Goal: Task Accomplishment & Management: Complete application form

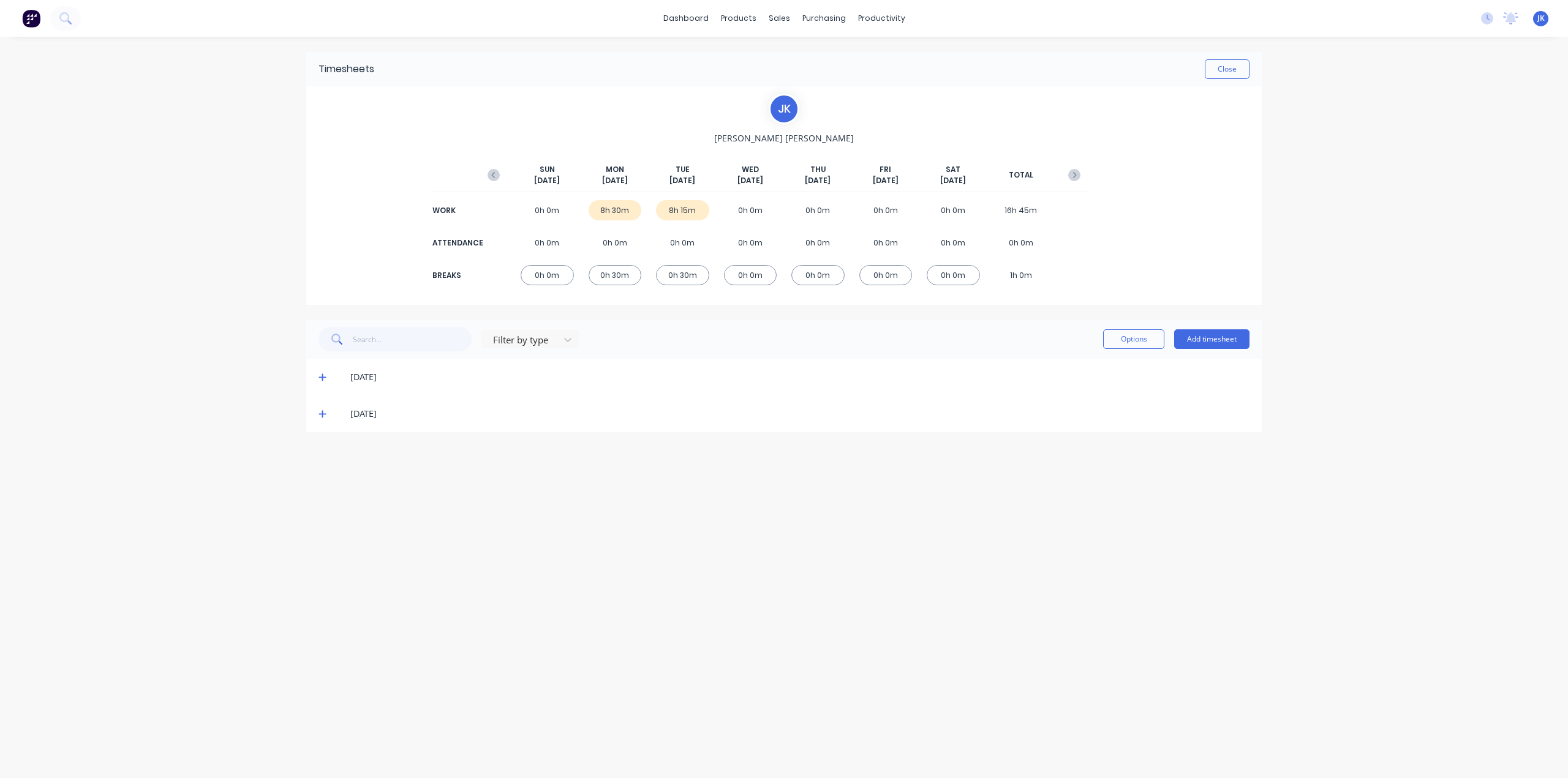
click at [323, 412] on icon at bounding box center [322, 414] width 8 height 9
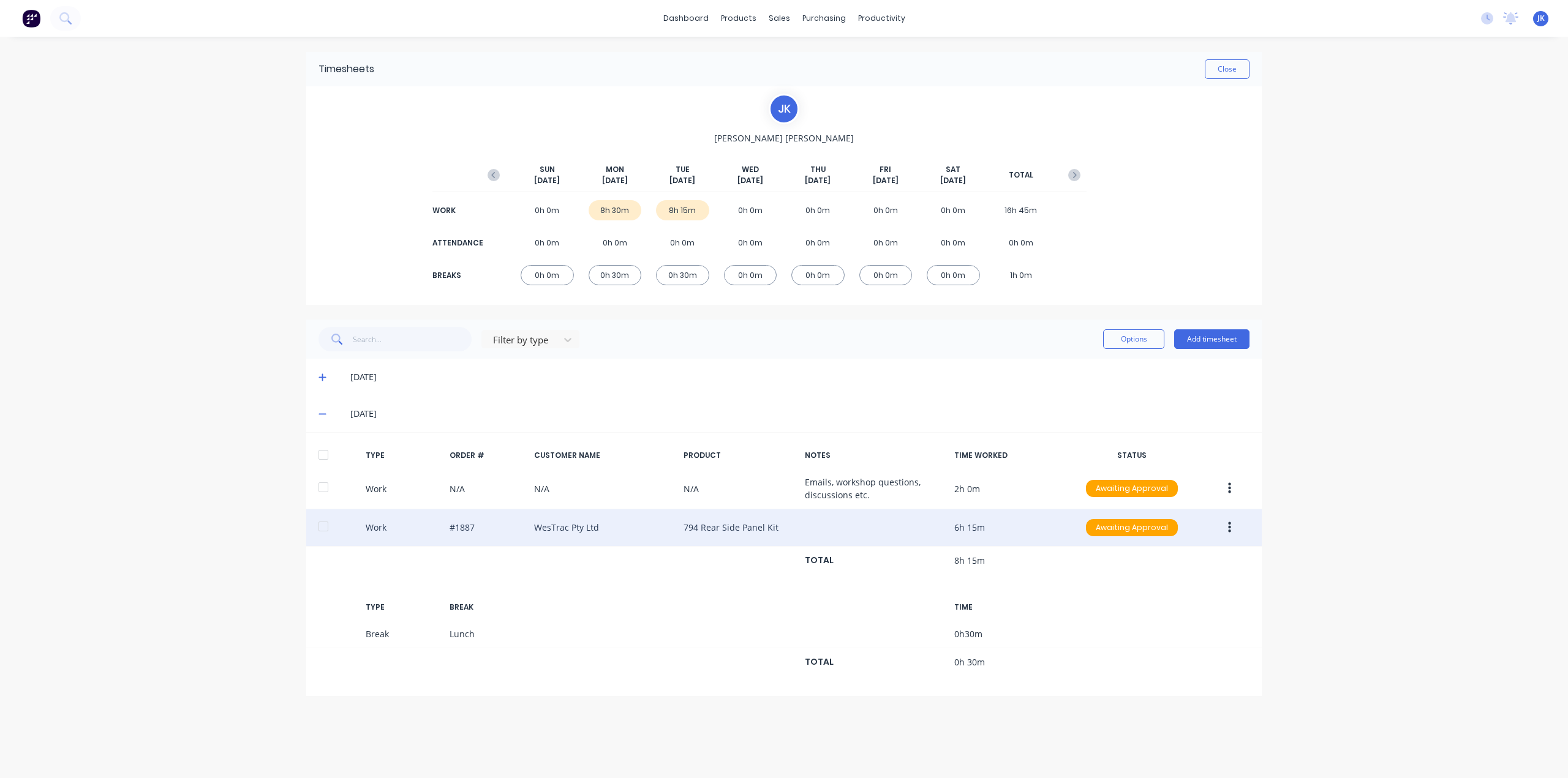
click at [940, 483] on icon "button" at bounding box center [1228, 527] width 3 height 11
click at [940, 483] on div "Duplicate" at bounding box center [1185, 531] width 94 height 18
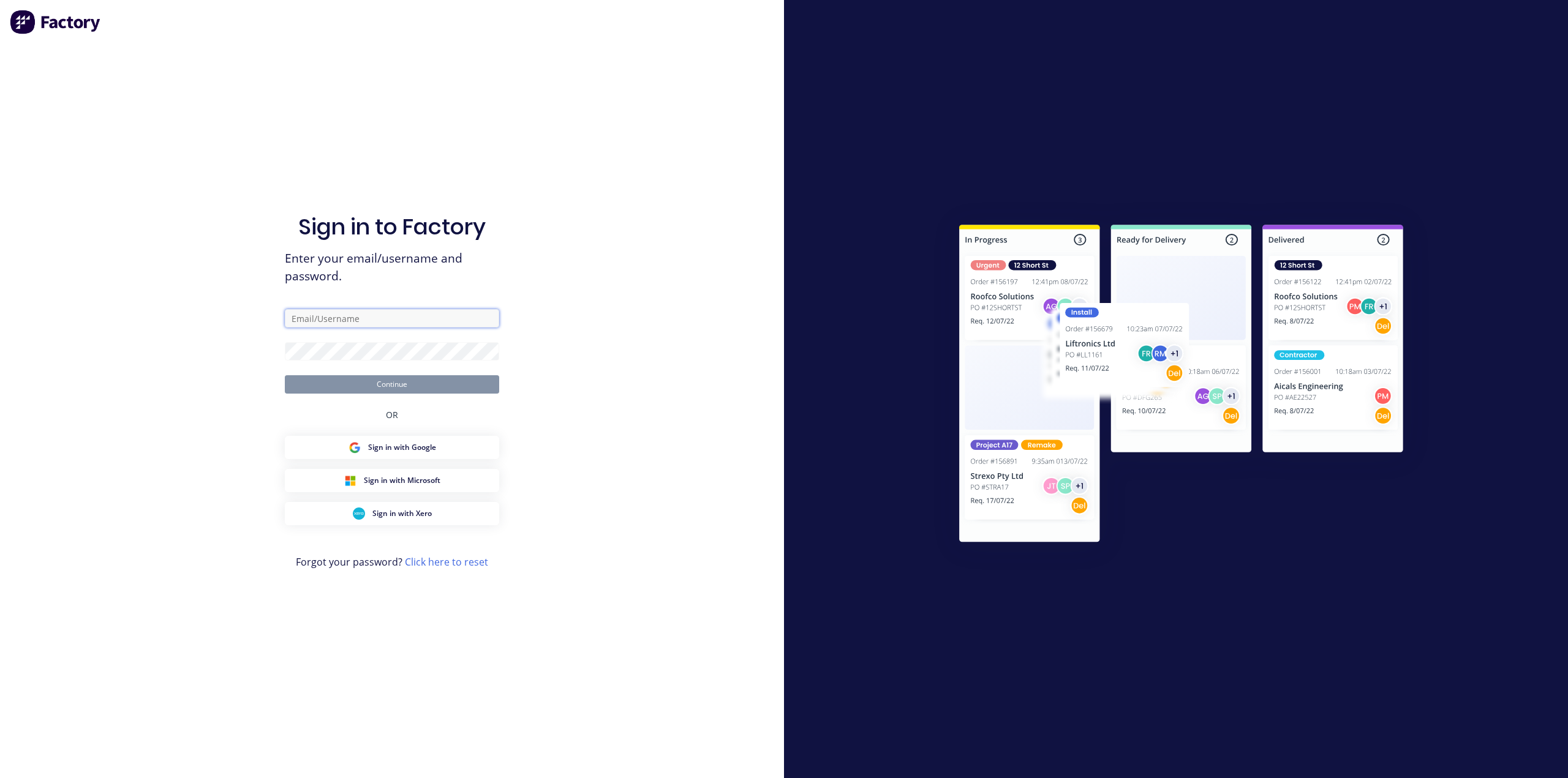
type input "[PERSON_NAME][EMAIL_ADDRESS][DOMAIN_NAME]"
click at [395, 385] on button "Continue" at bounding box center [392, 385] width 215 height 18
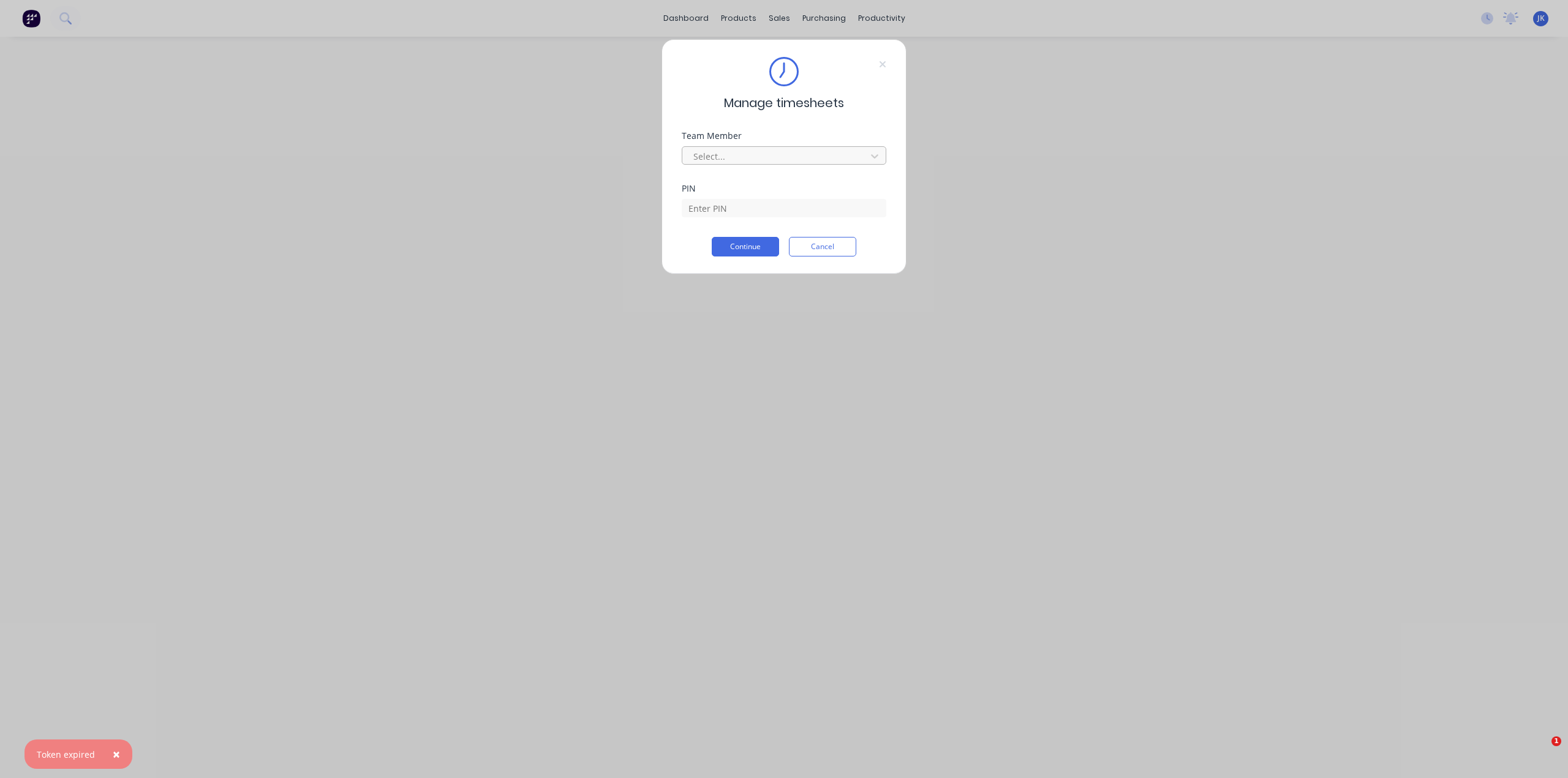
click at [706, 164] on div "Select..." at bounding box center [775, 156] width 175 height 18
type input "JU"
click at [713, 206] on input at bounding box center [784, 208] width 205 height 18
type input "5683"
click at [747, 243] on button "Continue" at bounding box center [745, 247] width 67 height 20
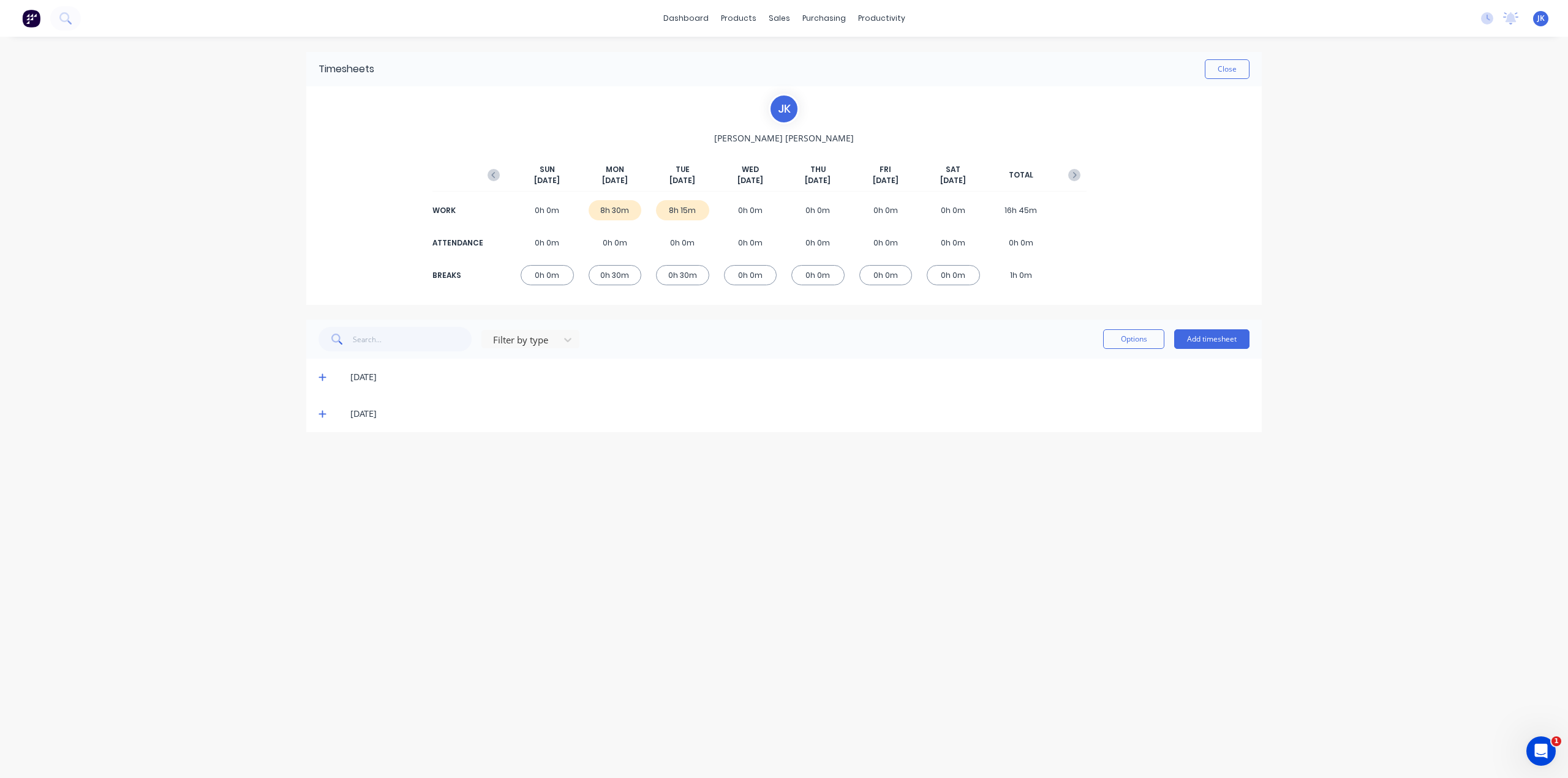
click at [323, 413] on icon at bounding box center [322, 414] width 7 height 7
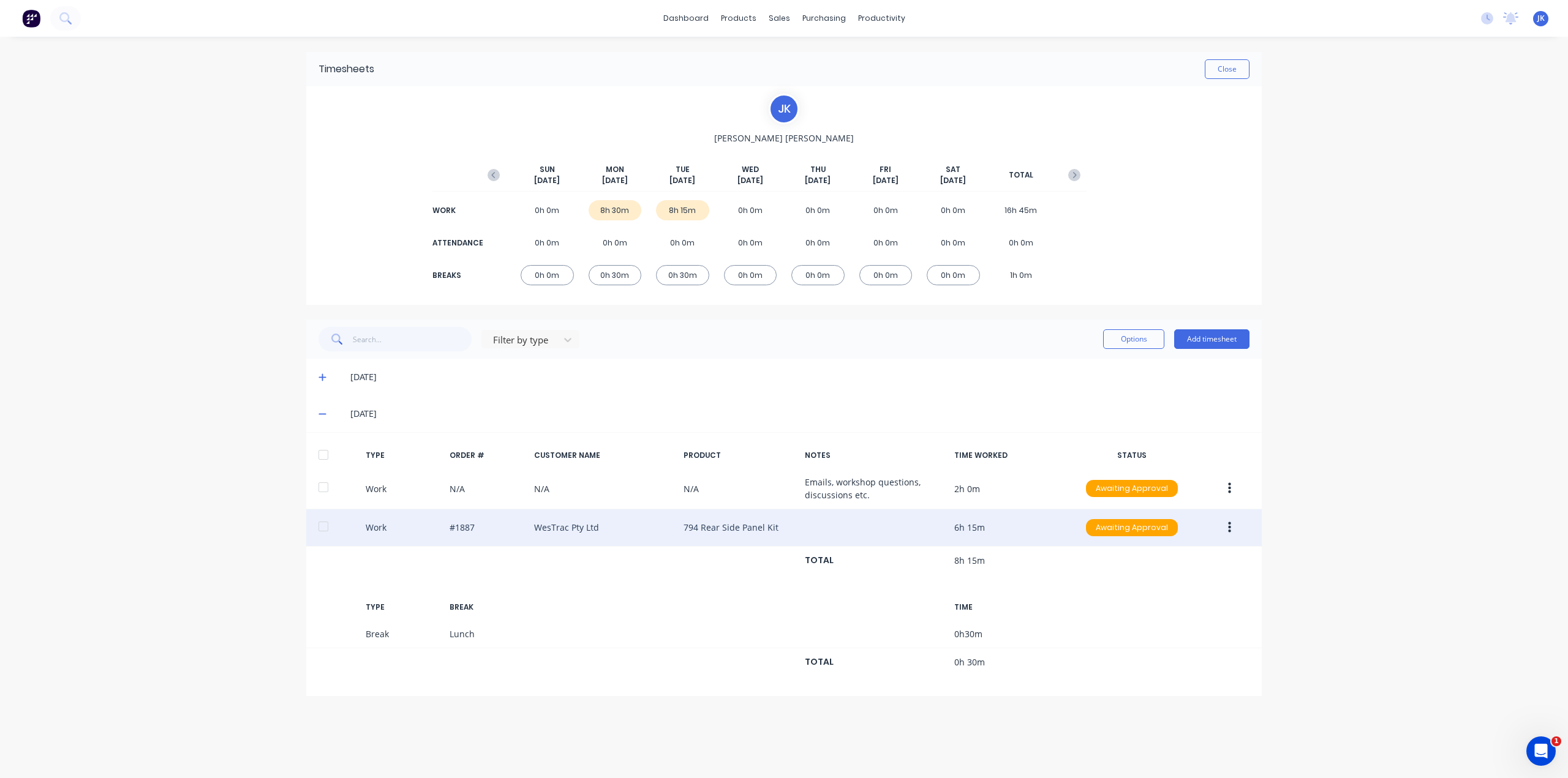
click at [940, 483] on div "Work #1887 WesTrac Pty Ltd 794 Rear Side Panel Kit 6h 15m Awaiting Approval" at bounding box center [784, 528] width 955 height 38
click at [940, 483] on icon "button" at bounding box center [1228, 527] width 3 height 13
click at [940, 483] on div "Duplicate" at bounding box center [1185, 531] width 94 height 18
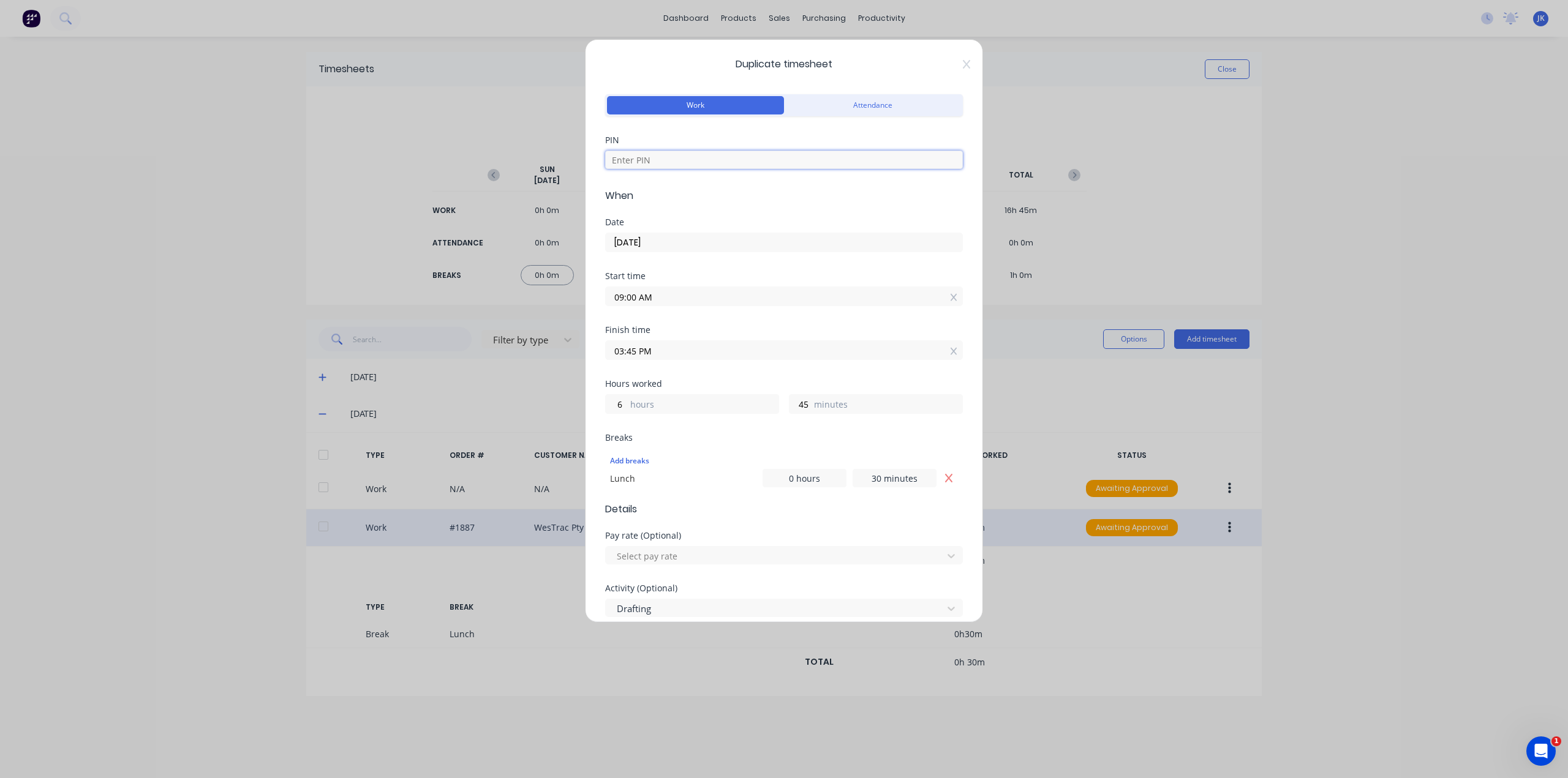
click at [645, 156] on input at bounding box center [784, 160] width 358 height 18
type input "5683"
click at [679, 243] on input "[DATE]" at bounding box center [784, 243] width 357 height 18
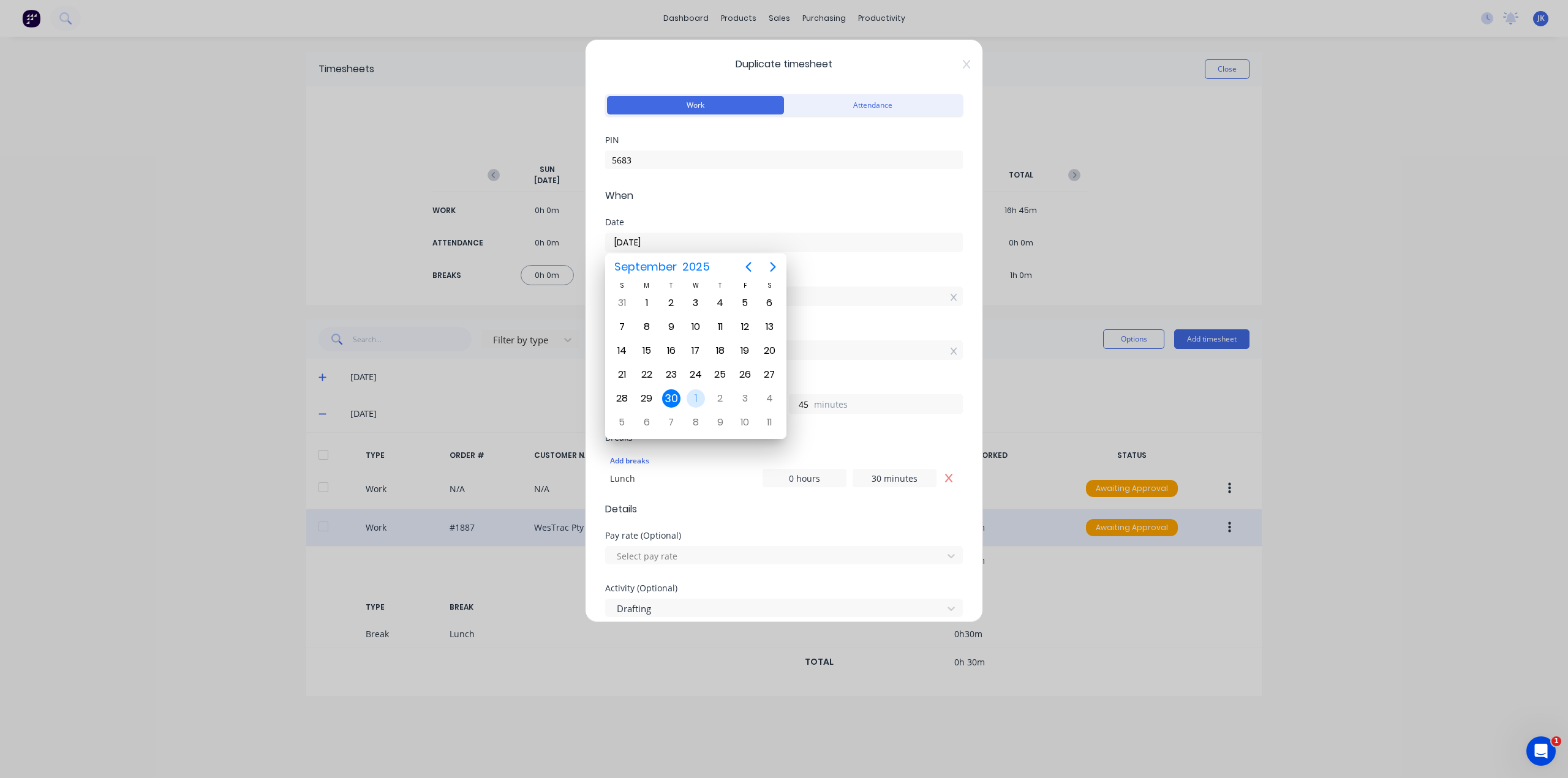
click at [697, 396] on div "1" at bounding box center [695, 398] width 18 height 18
type input "[DATE]"
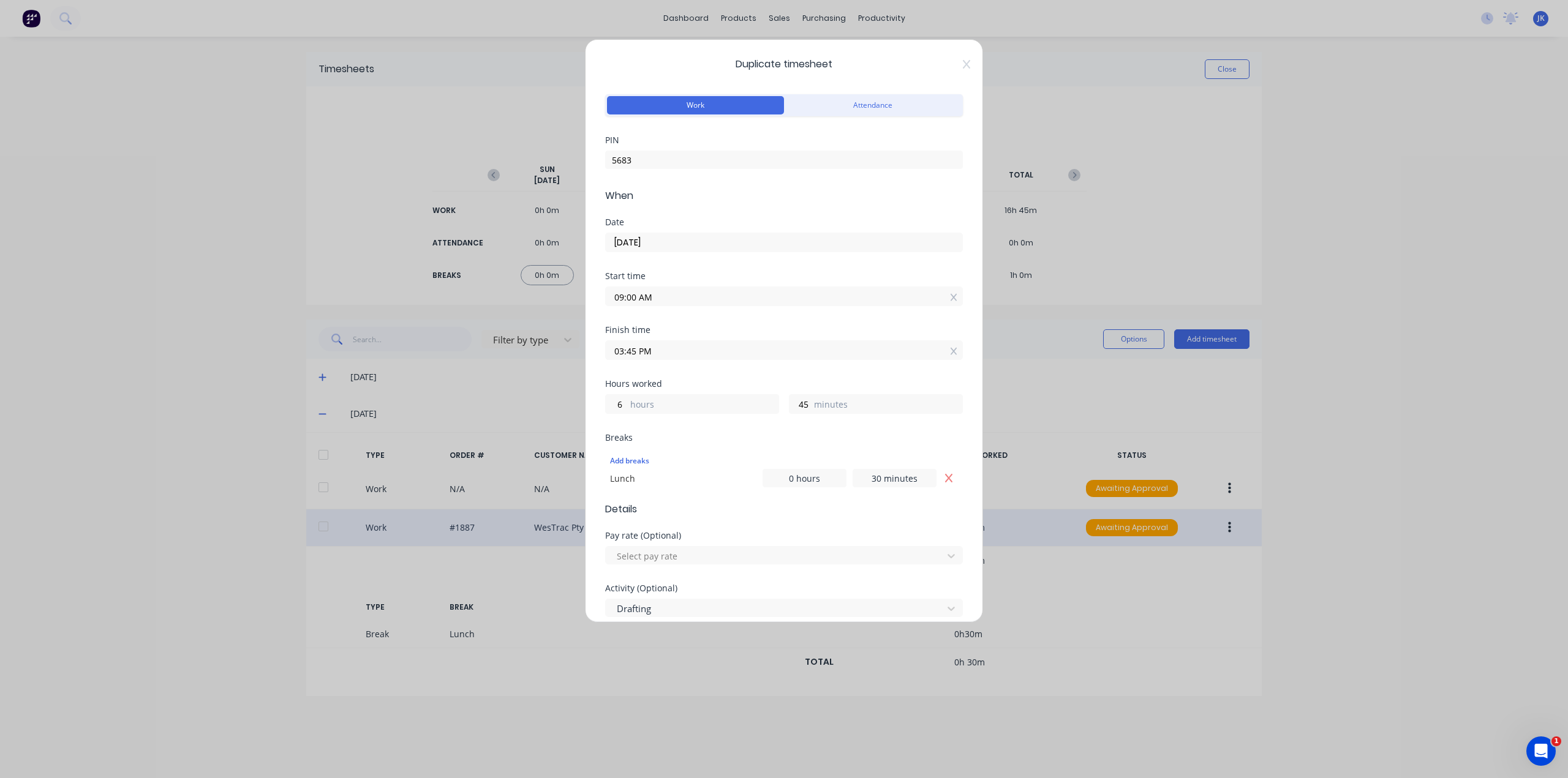
drag, startPoint x: 673, startPoint y: 297, endPoint x: 598, endPoint y: 303, distance: 75.2
click at [598, 303] on div "Duplicate timesheet Work Attendance PIN 5683 When Date [DATE] Start time 09:00 …" at bounding box center [784, 331] width 398 height 583
type input "07:00 AM"
type input "8"
click at [693, 326] on div "Finish time" at bounding box center [784, 331] width 358 height 9
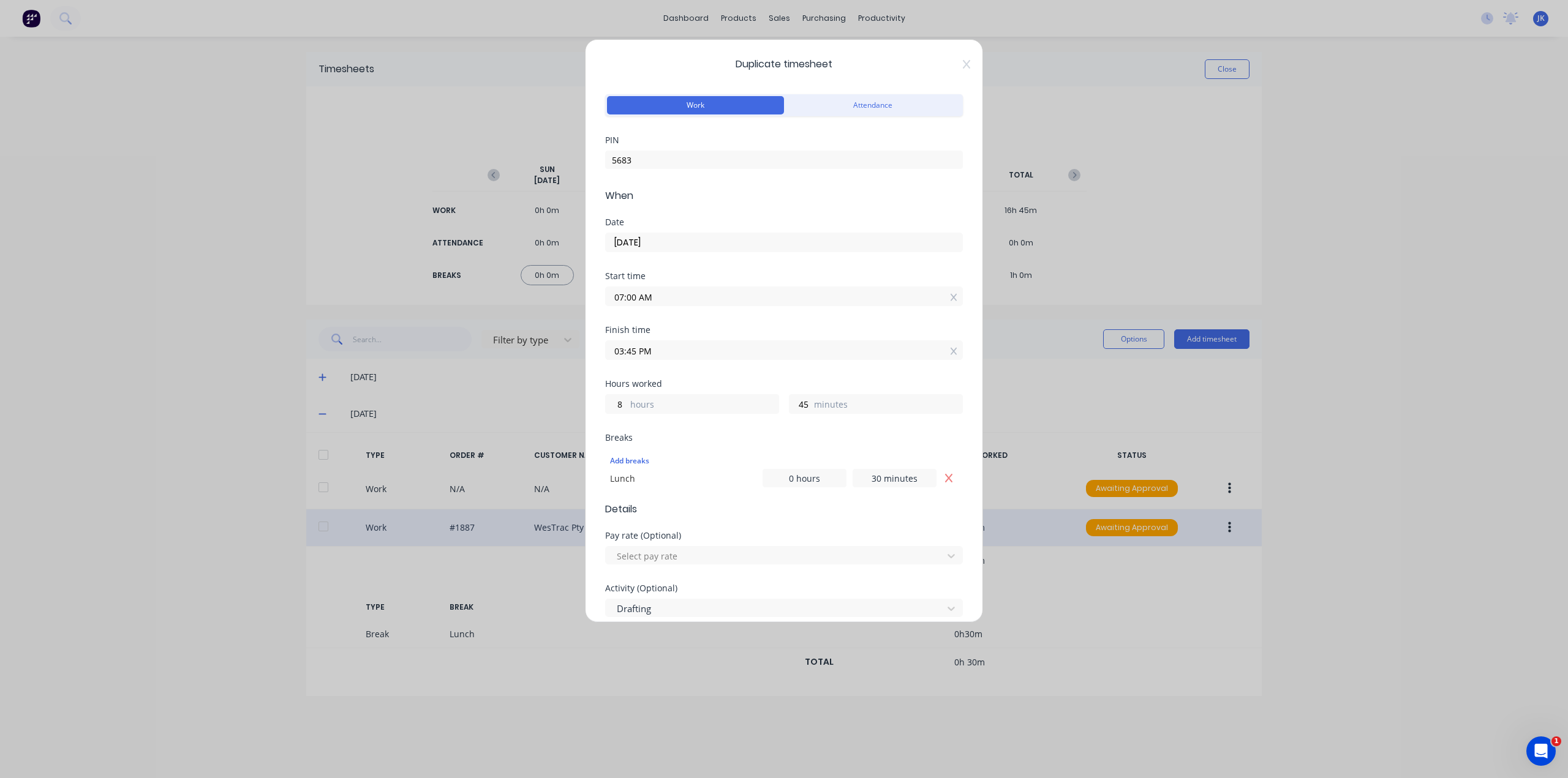
drag, startPoint x: 637, startPoint y: 352, endPoint x: 627, endPoint y: 350, distance: 10.2
click at [627, 350] on input "03:45 PM" at bounding box center [784, 350] width 357 height 18
type input "03:30 PM"
type input "30"
click at [696, 330] on div "Finish time" at bounding box center [784, 331] width 358 height 9
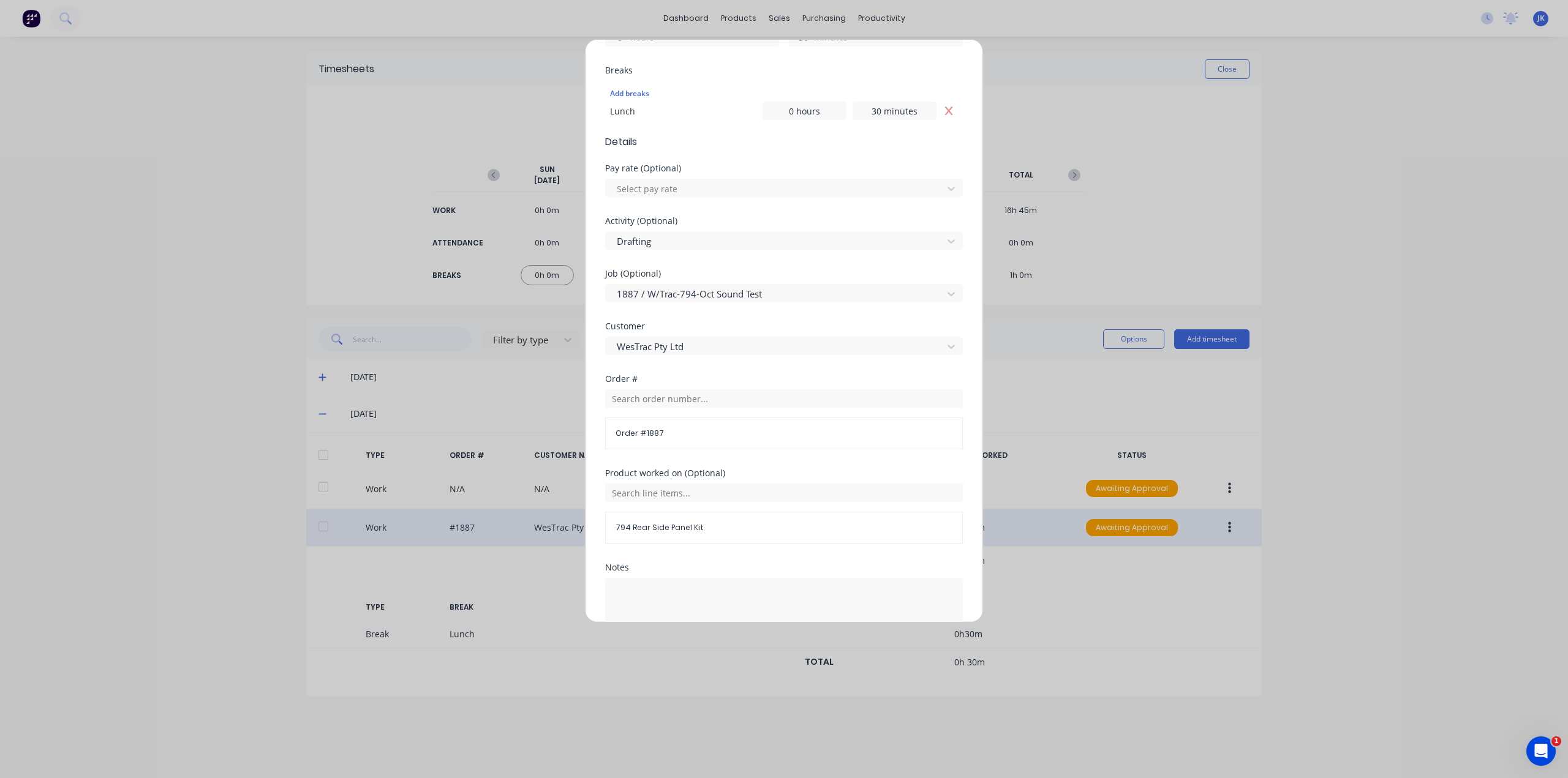
scroll to position [441, 0]
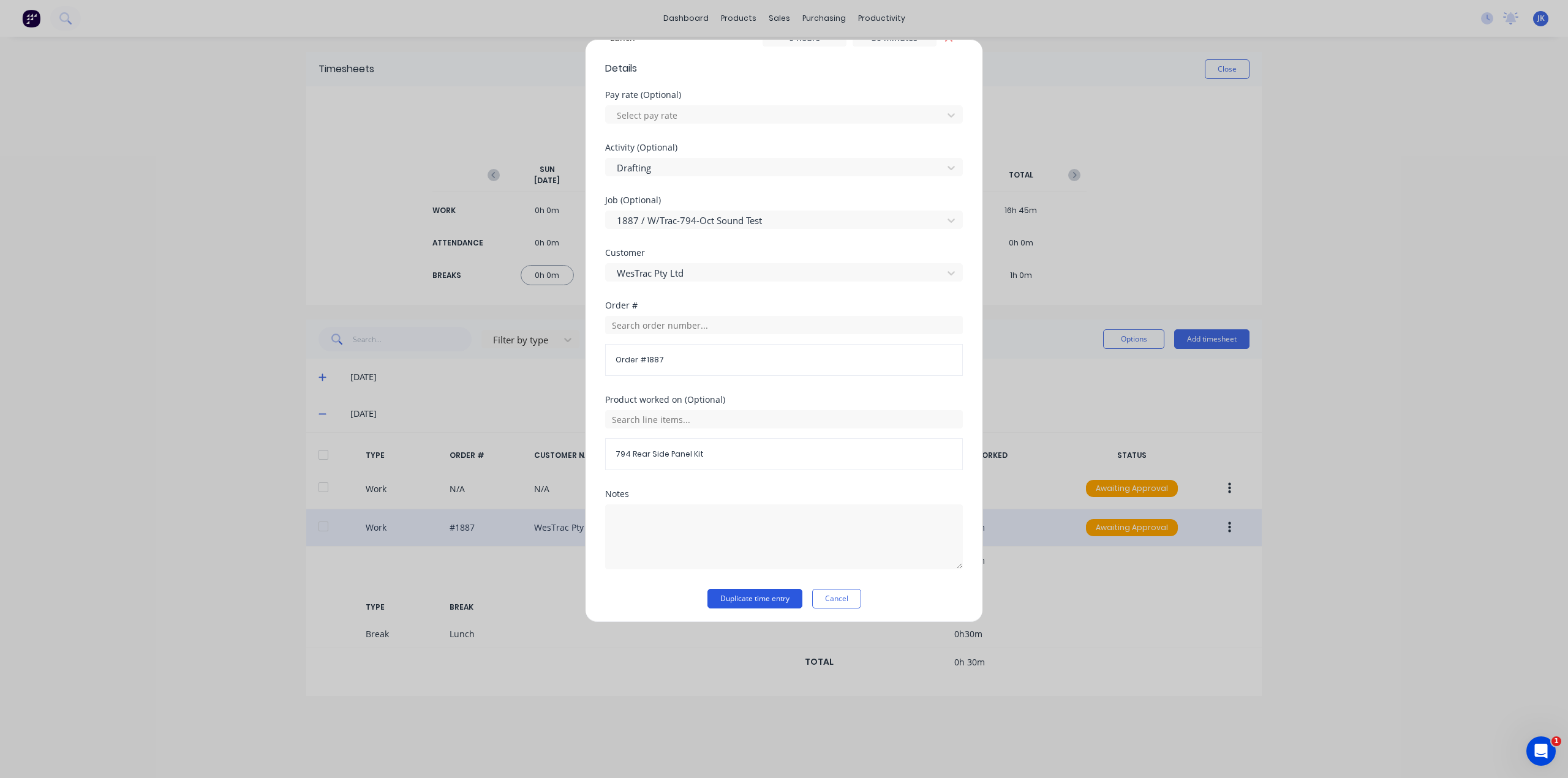
click at [756, 483] on button "Duplicate time entry" at bounding box center [755, 599] width 95 height 20
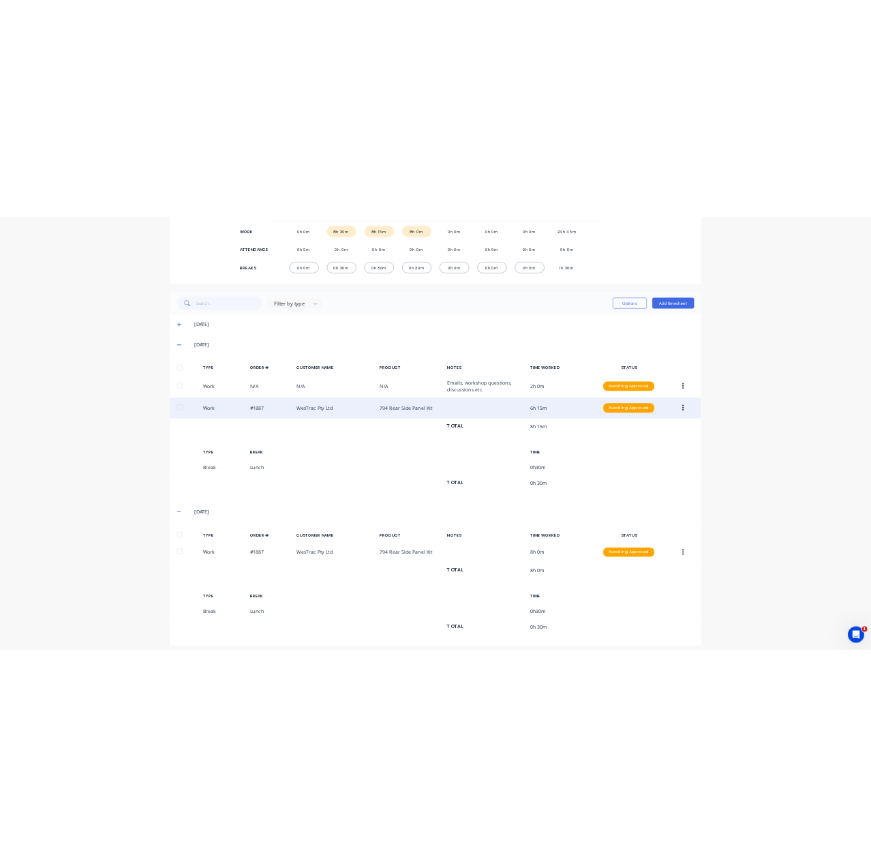
scroll to position [210, 0]
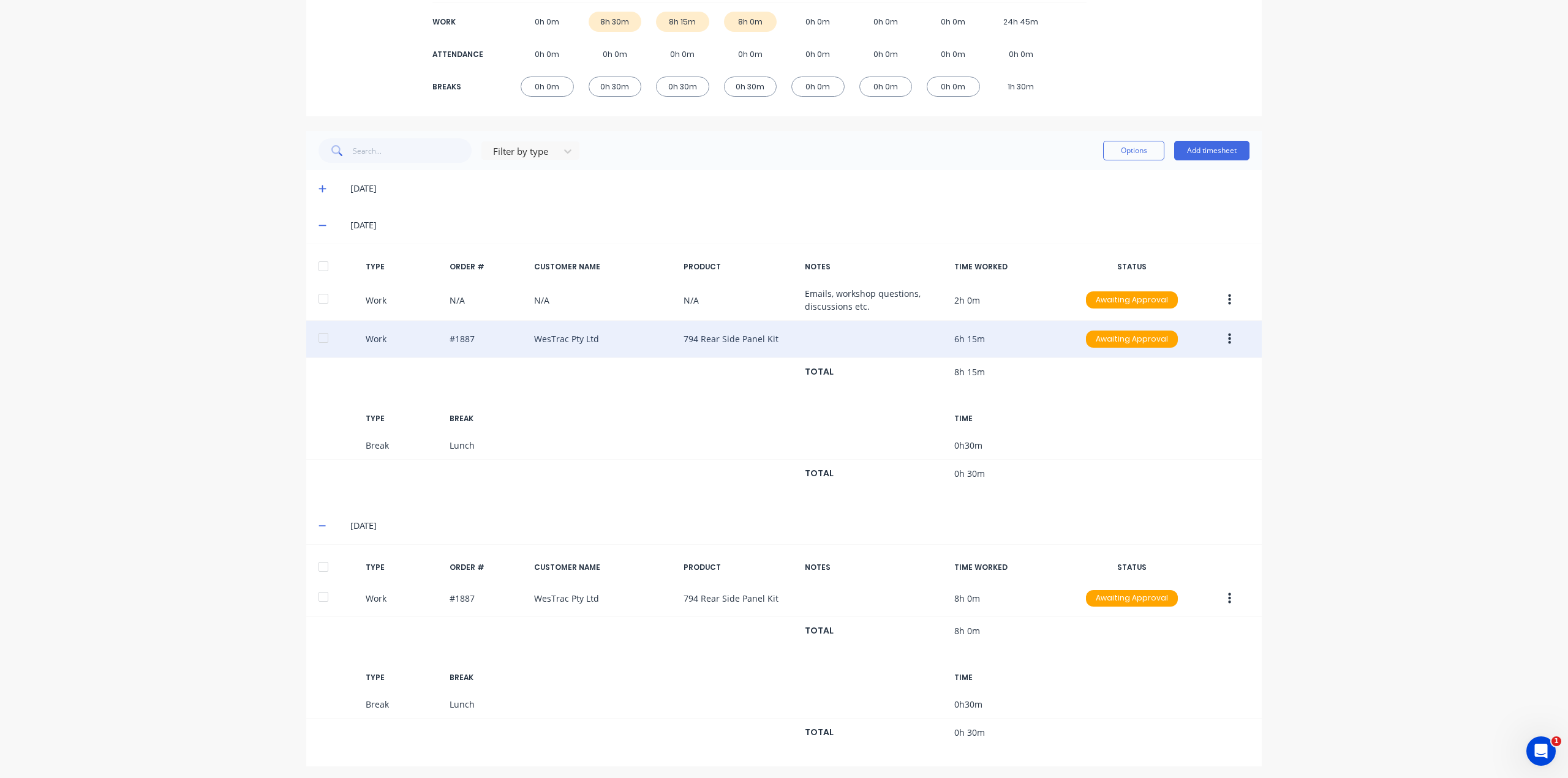
click at [940, 465] on div "dashboard products sales purchasing productivity dashboard products Product Cat…" at bounding box center [784, 389] width 1568 height 778
drag, startPoint x: 151, startPoint y: 274, endPoint x: 206, endPoint y: 233, distance: 68.6
click at [151, 274] on div "dashboard products sales purchasing productivity dashboard products Product Cat…" at bounding box center [784, 389] width 1568 height 778
